Goal: Information Seeking & Learning: Learn about a topic

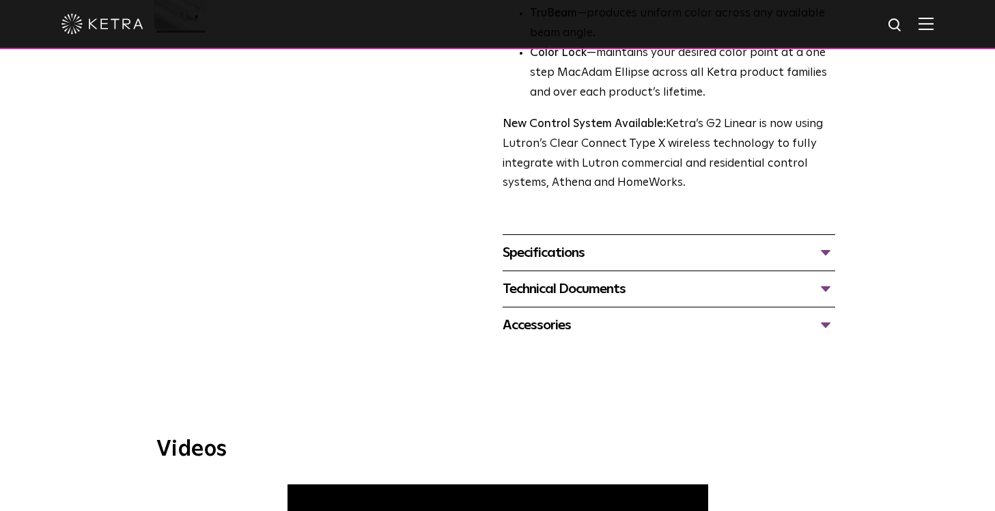
scroll to position [462, 0]
click at [567, 250] on div "Specifications" at bounding box center [669, 251] width 333 height 22
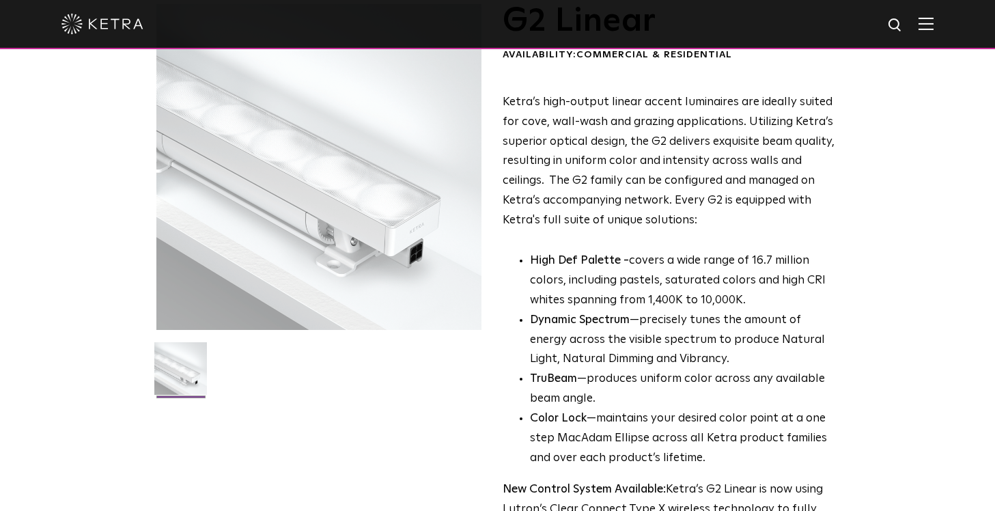
scroll to position [0, 0]
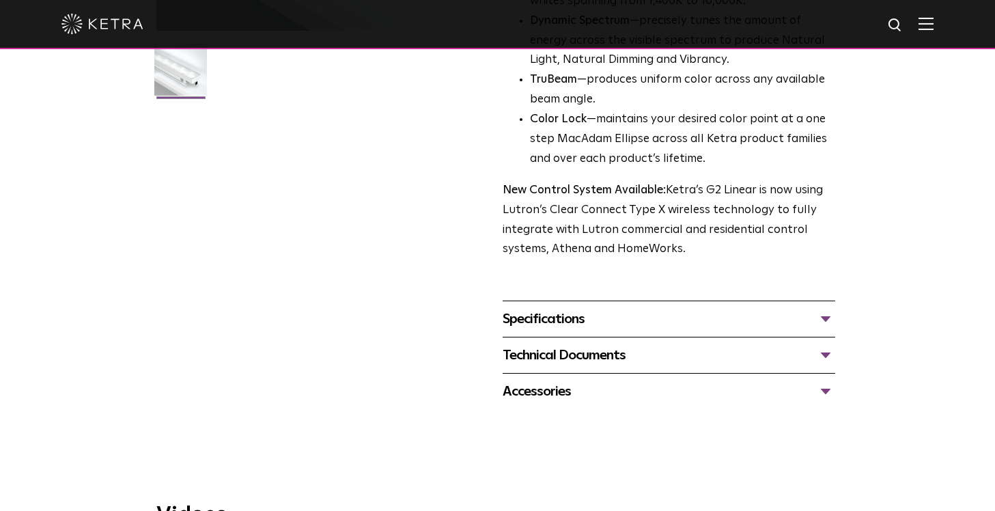
scroll to position [397, 0]
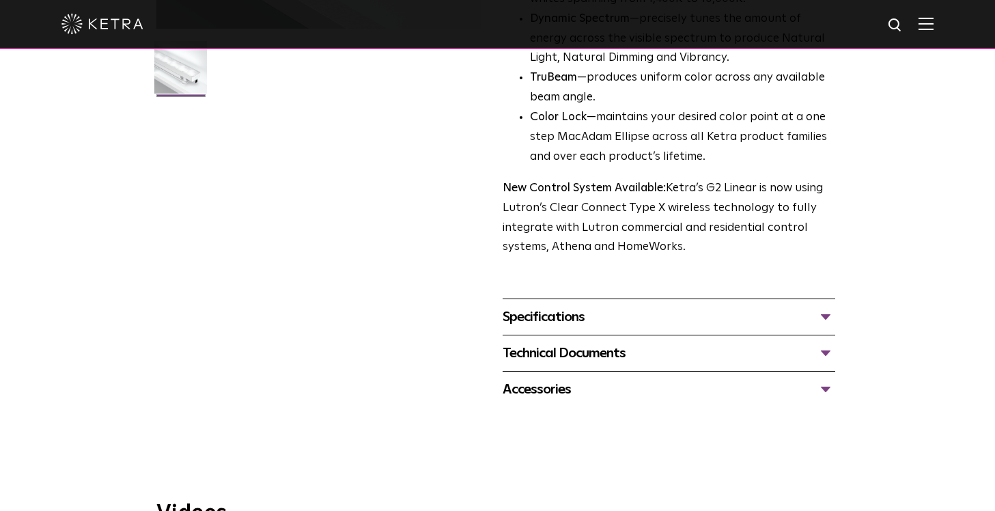
click at [561, 315] on div "Specifications" at bounding box center [669, 317] width 333 height 22
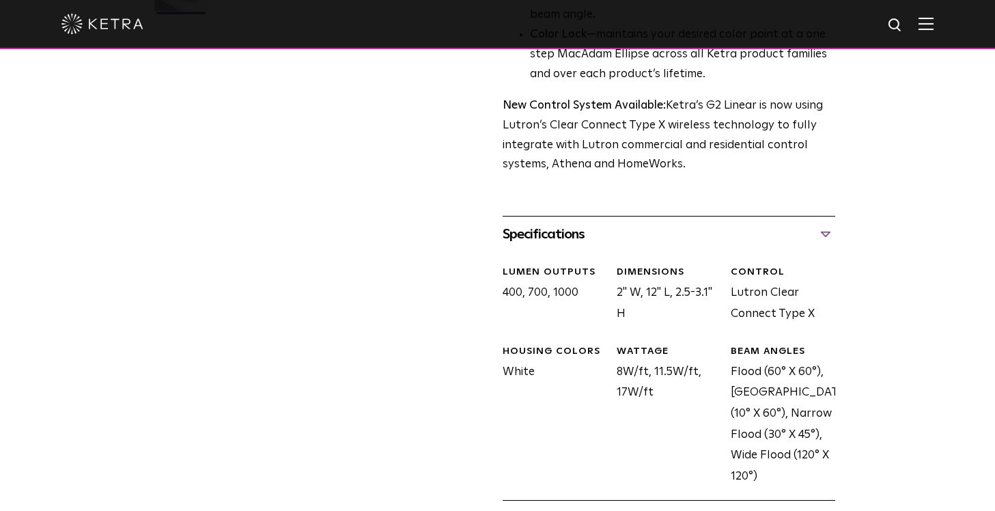
scroll to position [480, 0]
drag, startPoint x: 572, startPoint y: 140, endPoint x: 790, endPoint y: 173, distance: 221.1
click at [790, 173] on p "New Control System Available: Ketra’s G2 Linear is now using Lutron’s Clear Con…" at bounding box center [669, 135] width 333 height 79
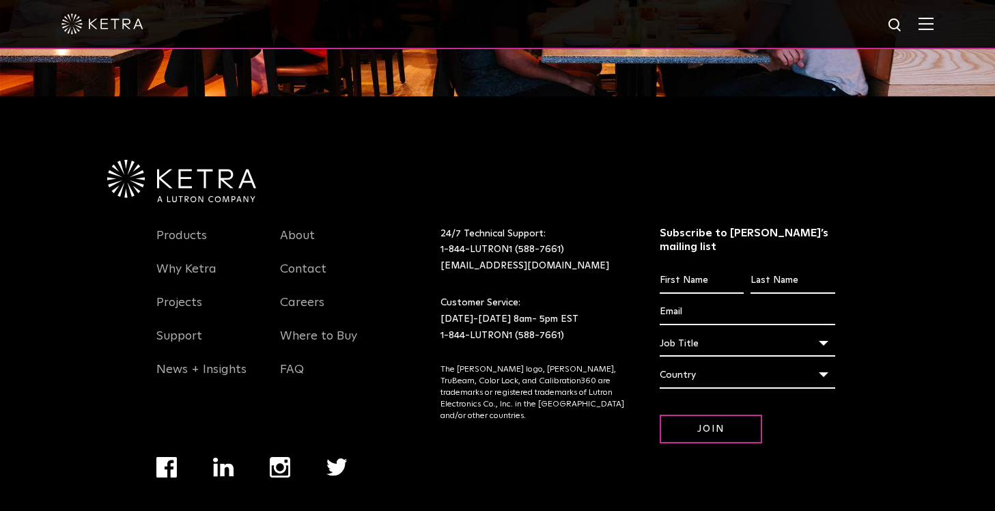
scroll to position [1920, 0]
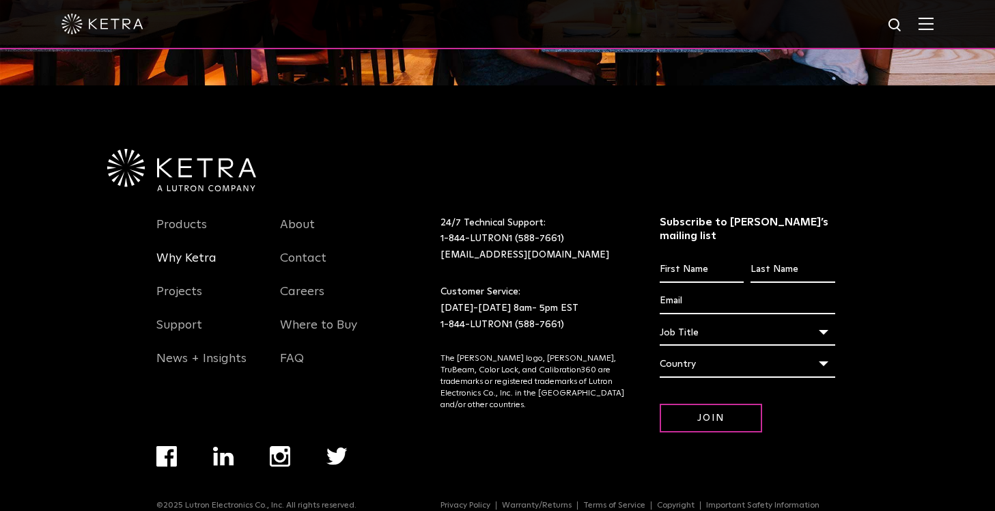
click at [168, 251] on link "Why Ketra" at bounding box center [186, 266] width 60 height 31
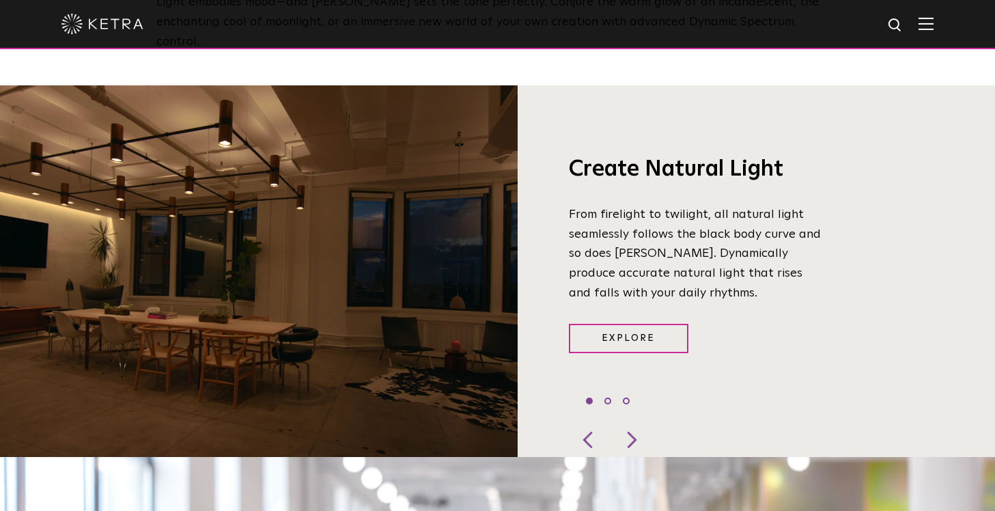
scroll to position [994, 0]
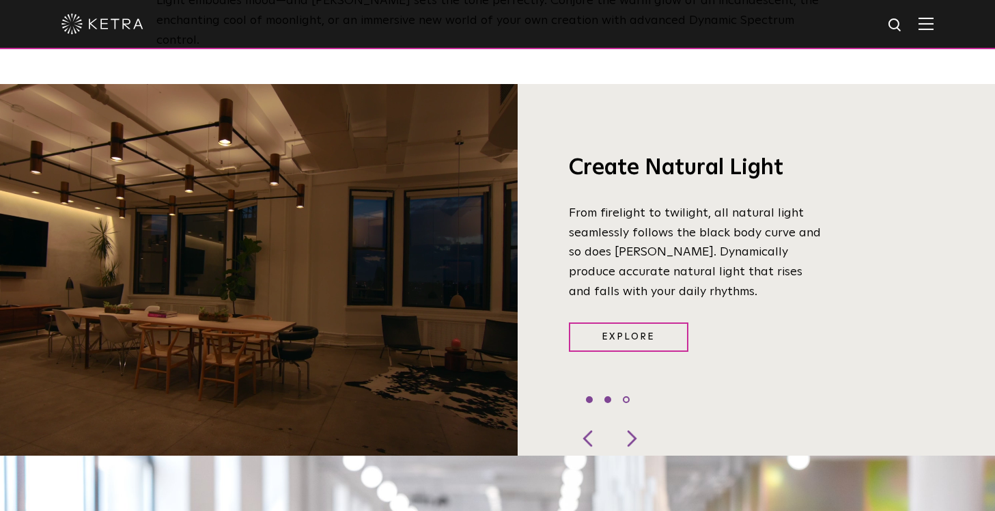
click at [607, 396] on li "2" at bounding box center [607, 399] width 7 height 7
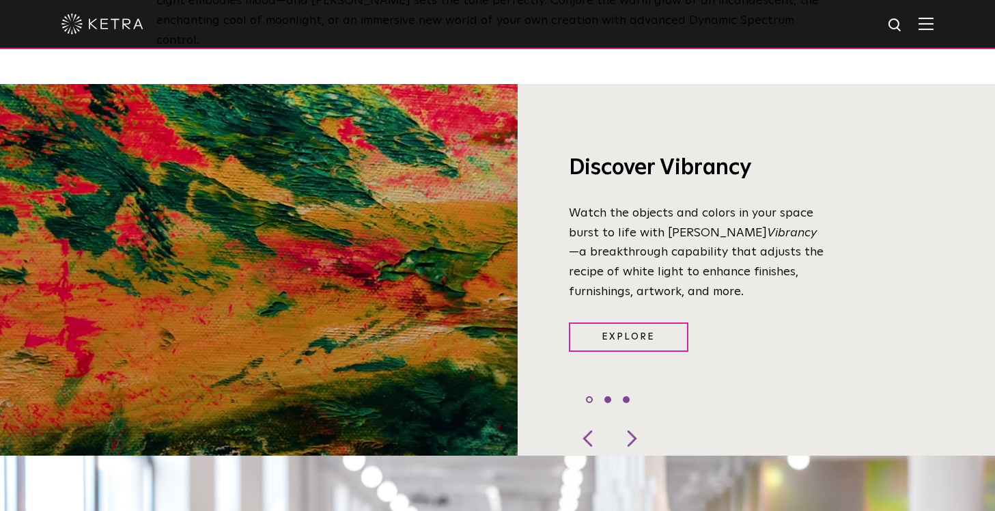
click at [628, 396] on li "3" at bounding box center [626, 399] width 7 height 7
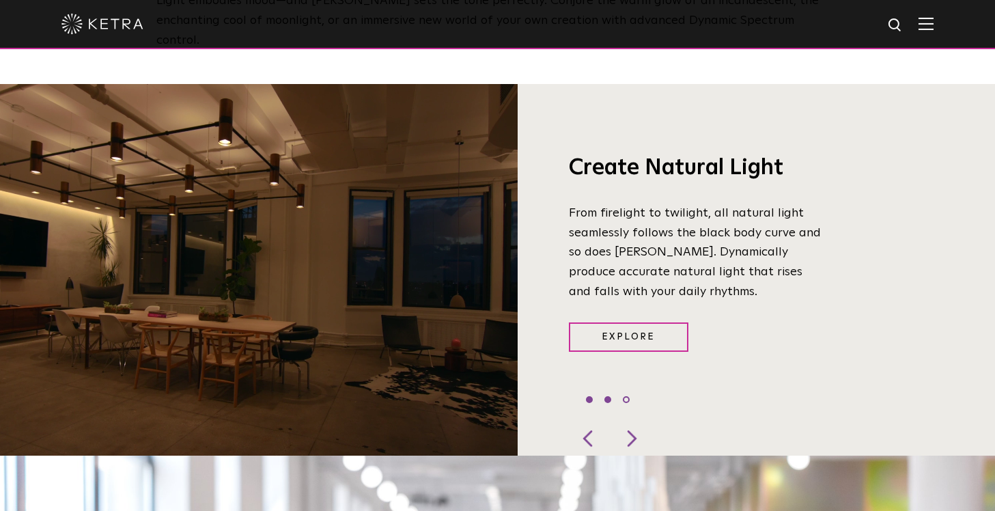
click at [606, 396] on li "2" at bounding box center [607, 399] width 7 height 7
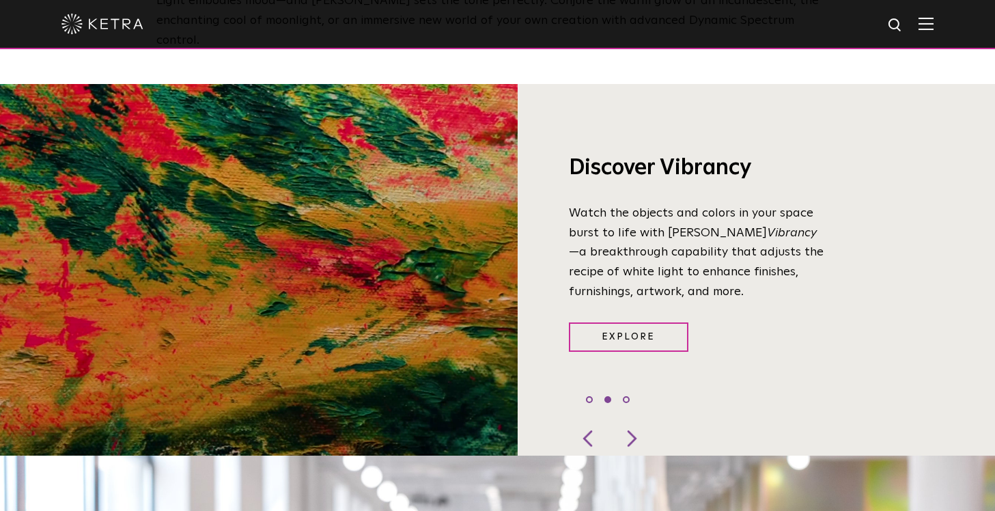
click at [621, 390] on ul "1 2 3" at bounding box center [608, 400] width 44 height 20
click at [626, 390] on ul "1 2 3" at bounding box center [608, 400] width 44 height 20
click at [626, 396] on li "3" at bounding box center [626, 399] width 7 height 7
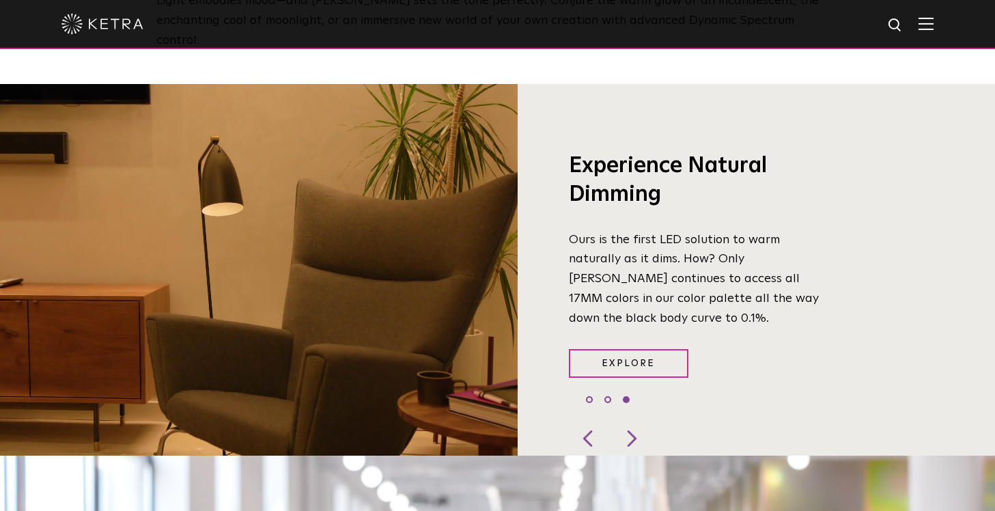
click at [396, 303] on video at bounding box center [259, 270] width 518 height 372
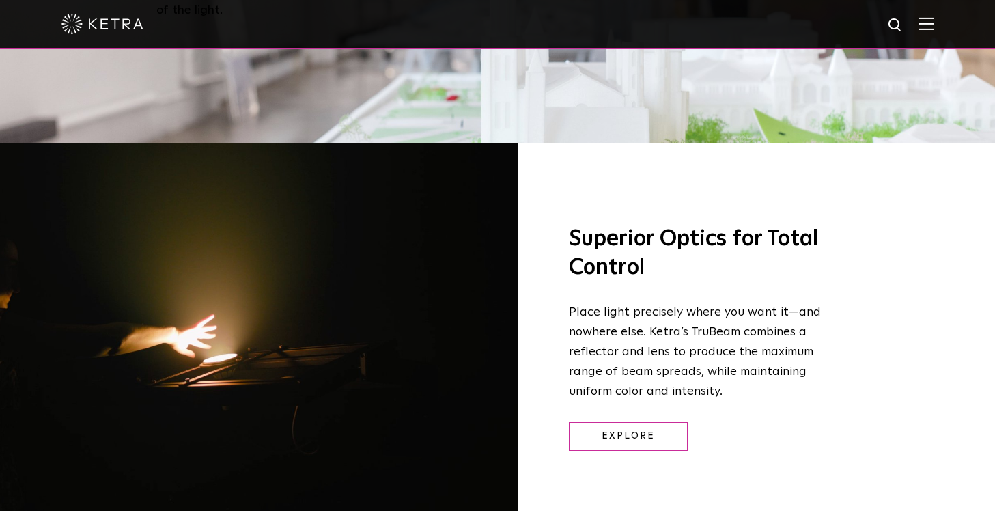
scroll to position [1858, 0]
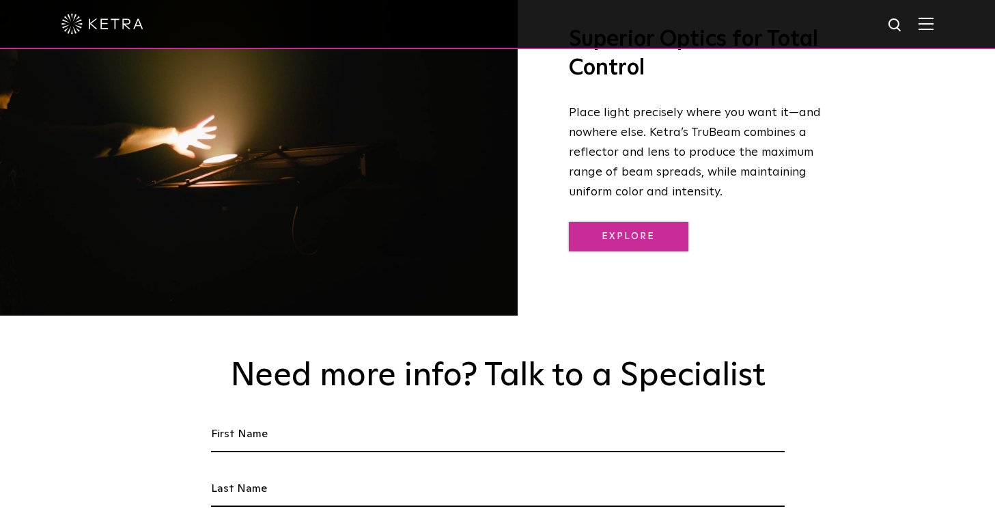
click at [612, 222] on link "Explore" at bounding box center [629, 236] width 120 height 29
click at [621, 222] on link "Explore" at bounding box center [629, 236] width 120 height 29
